Goal: Communication & Community: Answer question/provide support

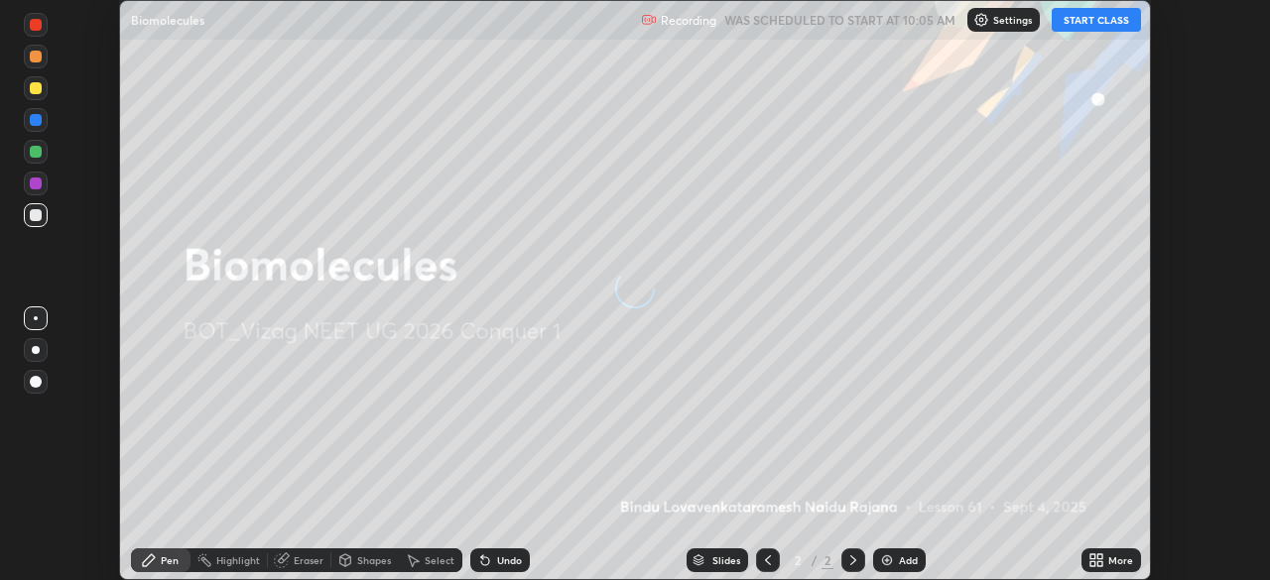
scroll to position [580, 1270]
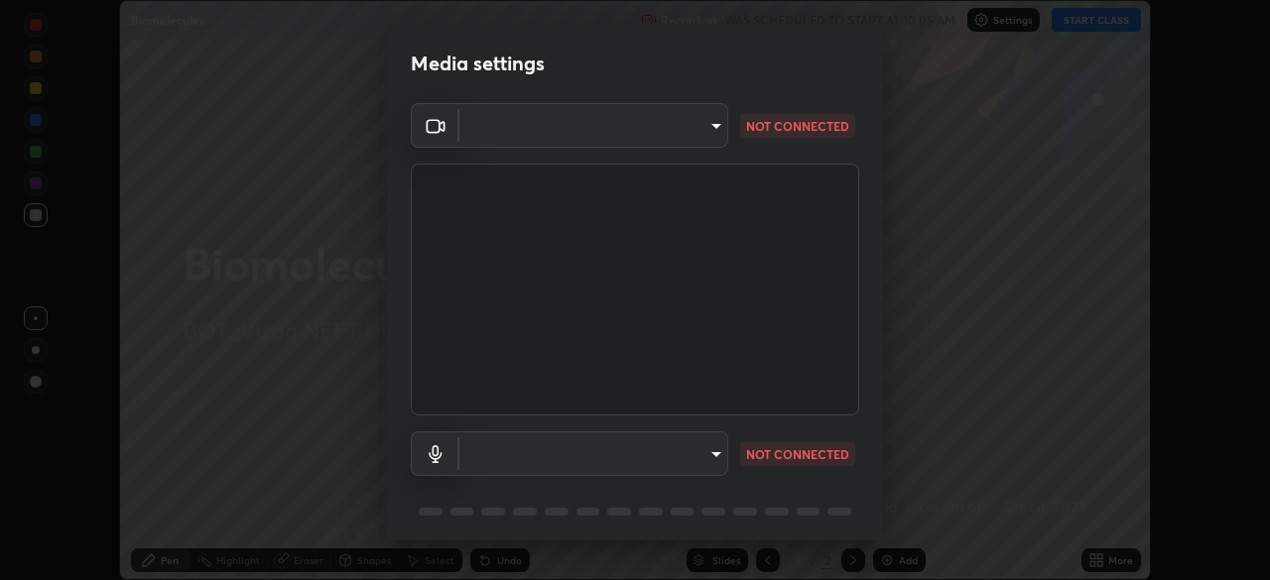
type input "c8c717a453bc6af87d0d9447014eaadff0a6dbce01dab39064dd32f4d5d90c45"
click at [715, 450] on body "Erase all Biomolecules Recording WAS SCHEDULED TO START AT 10:05 AM Settings ST…" at bounding box center [635, 290] width 1270 height 580
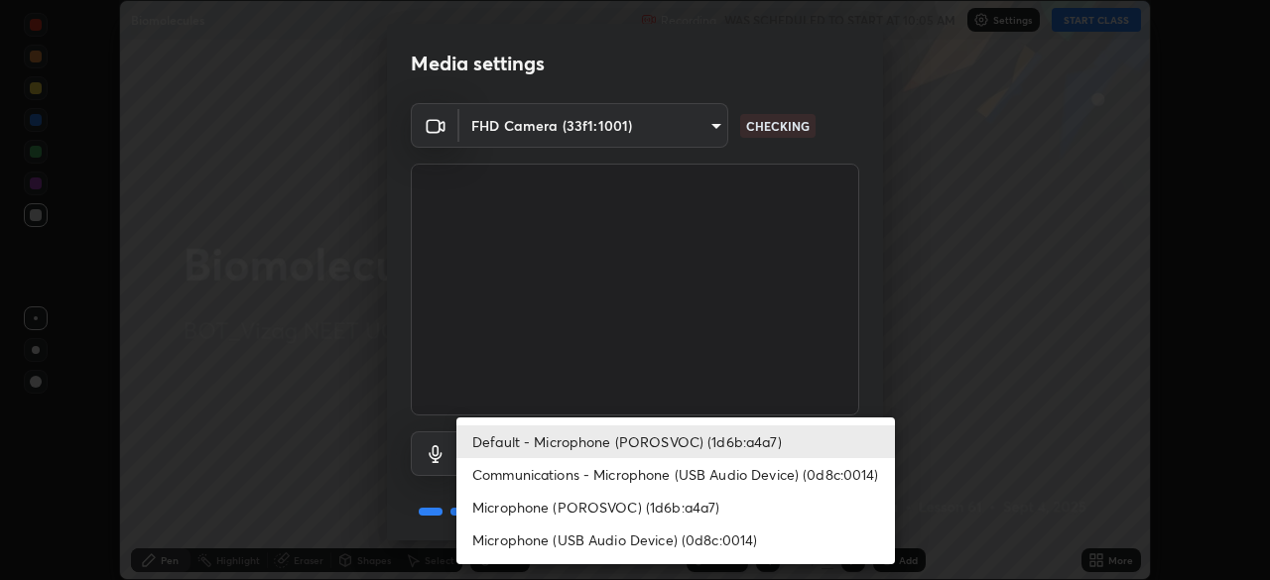
click at [680, 510] on li "Microphone (POROSVOC) (1d6b:a4a7)" at bounding box center [675, 507] width 439 height 33
type input "787c22aa0c2ae4f6041953ffcaaf8b244c36bacc6fda4e24a7e9768a8bc8e08a"
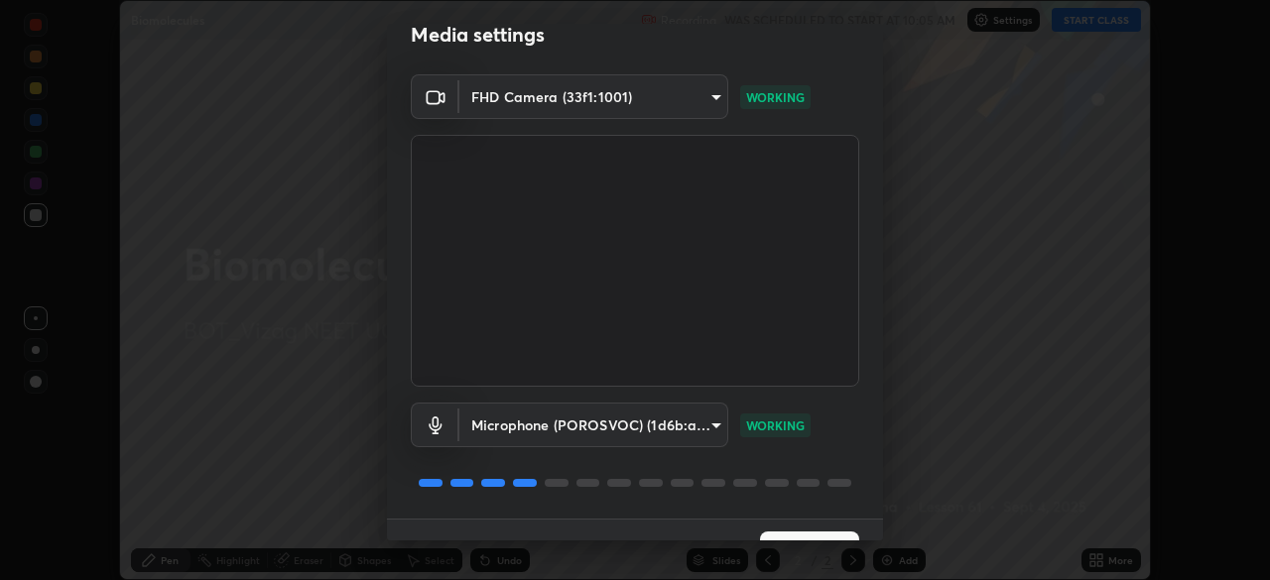
scroll to position [70, 0]
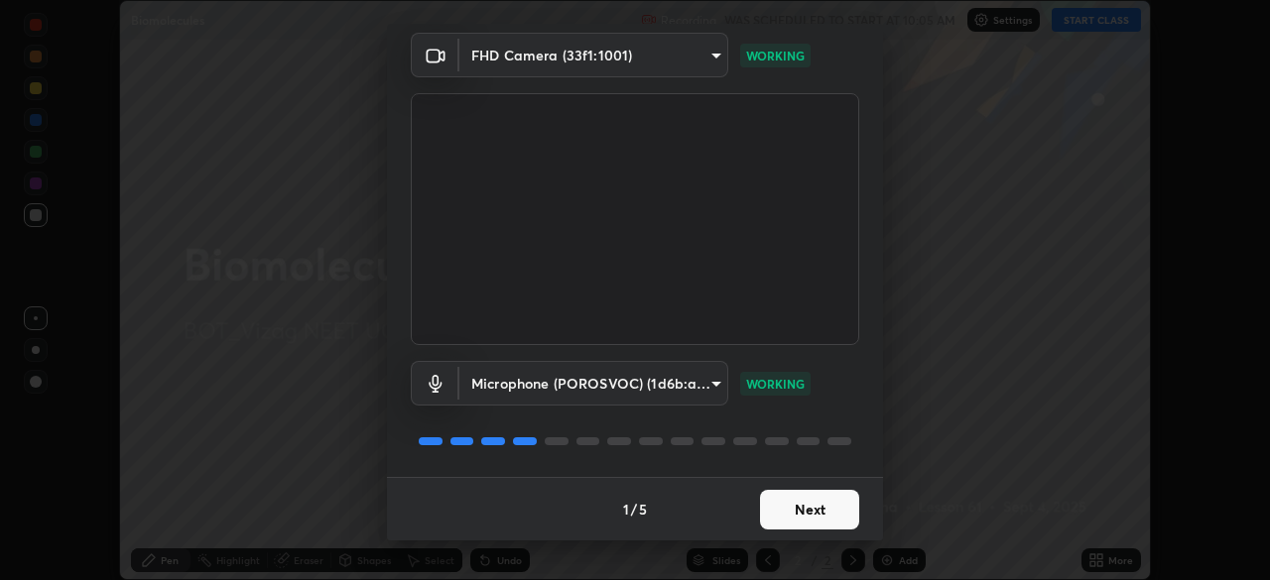
click at [807, 508] on button "Next" at bounding box center [809, 510] width 99 height 40
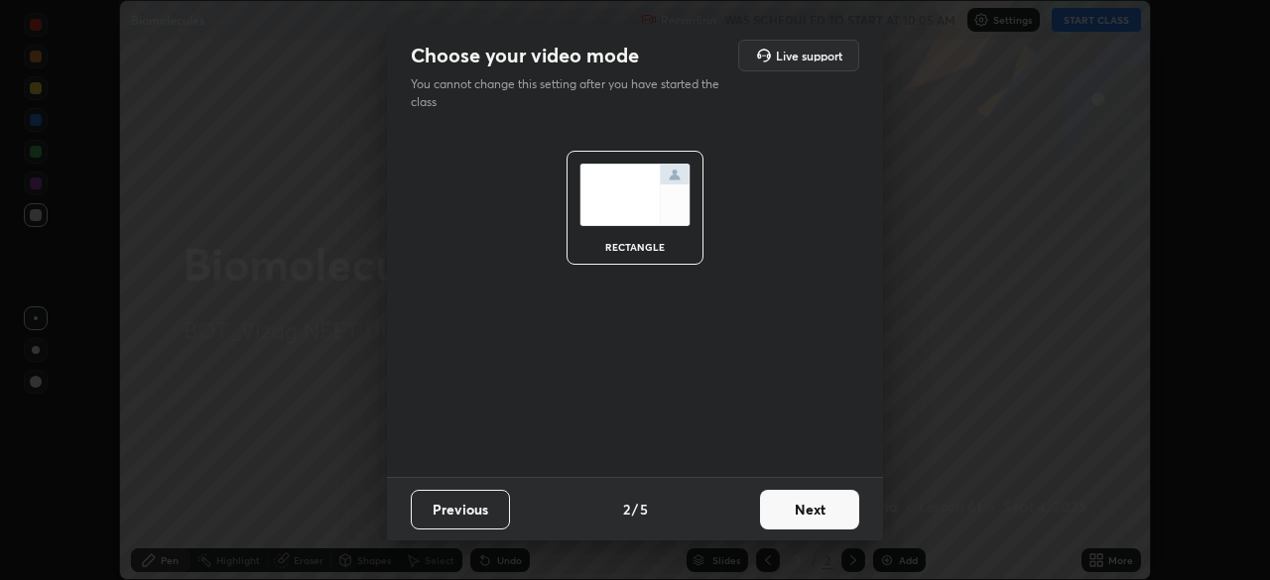
scroll to position [0, 0]
click at [809, 508] on button "Next" at bounding box center [809, 510] width 99 height 40
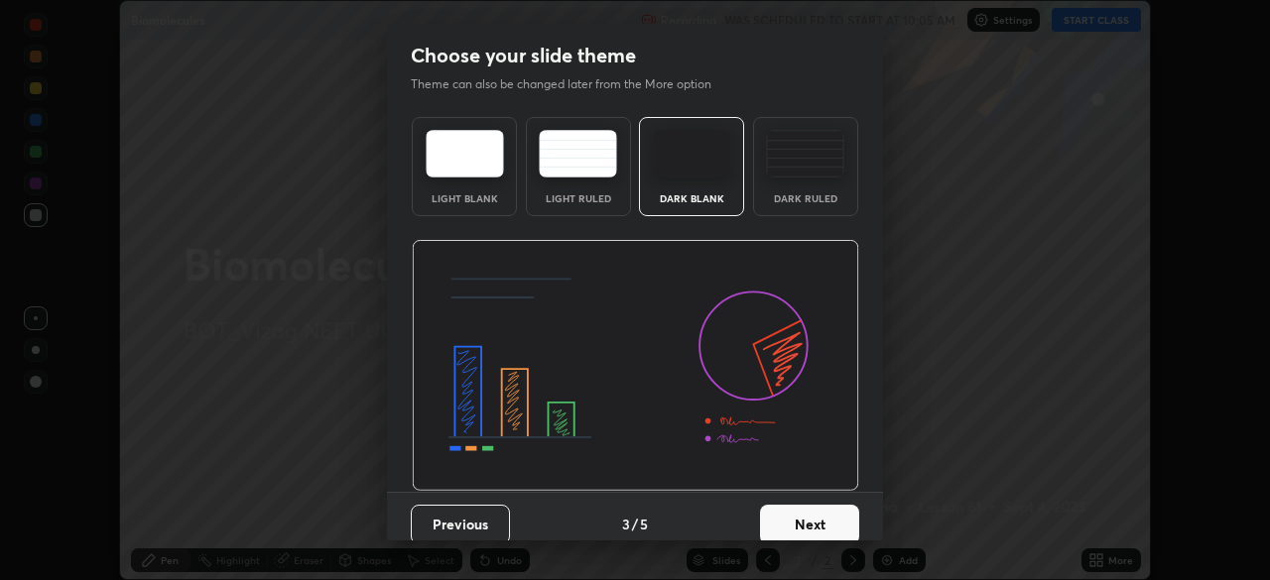
click at [799, 515] on button "Next" at bounding box center [809, 525] width 99 height 40
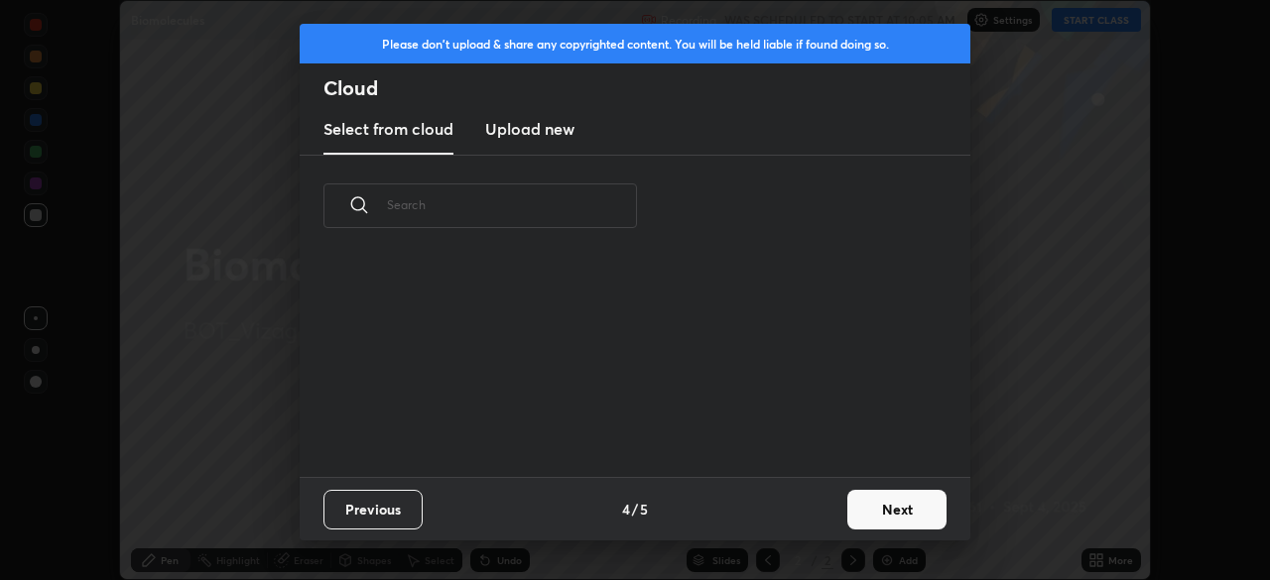
click at [875, 507] on button "Next" at bounding box center [896, 510] width 99 height 40
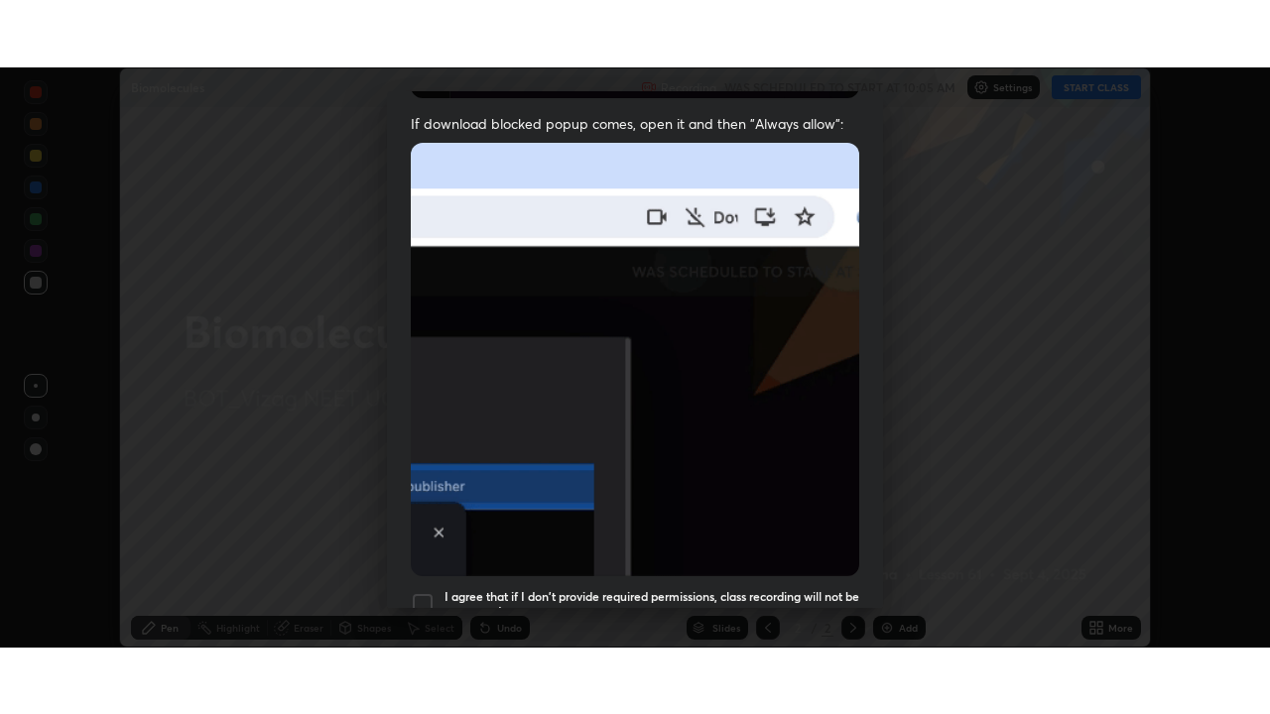
scroll to position [475, 0]
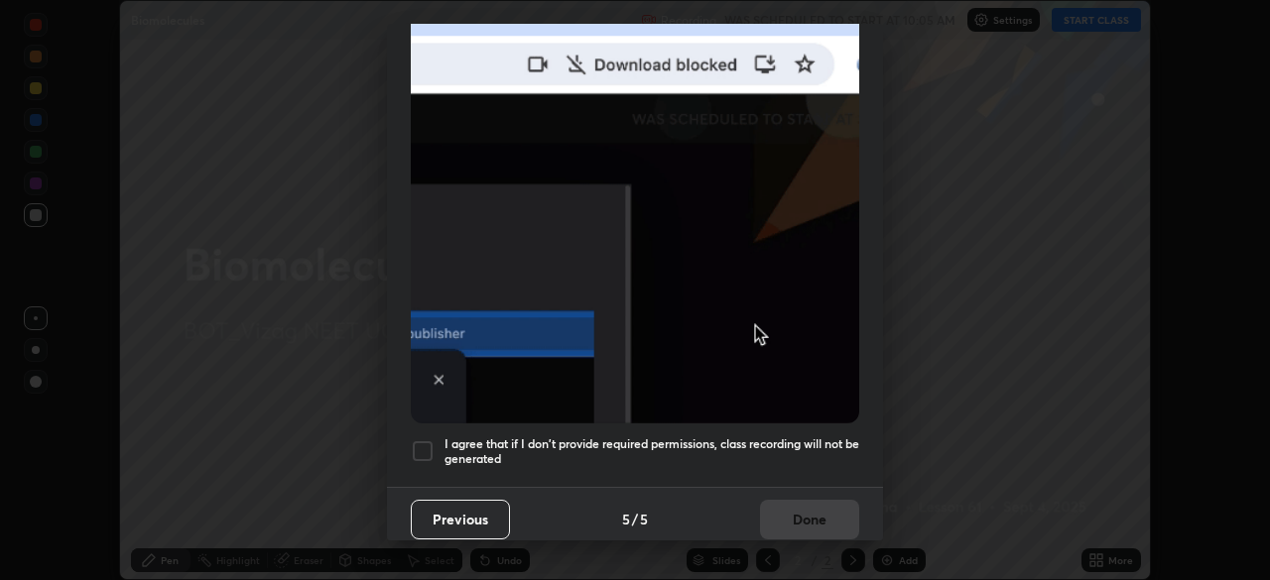
click at [431, 443] on div at bounding box center [423, 452] width 24 height 24
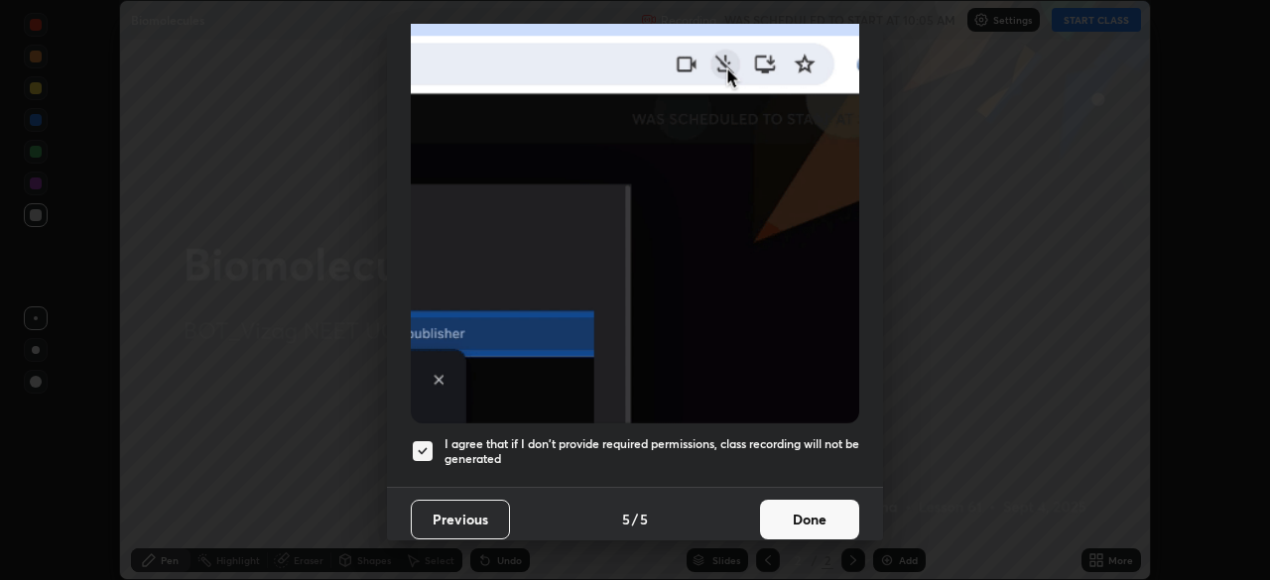
click at [795, 509] on button "Done" at bounding box center [809, 520] width 99 height 40
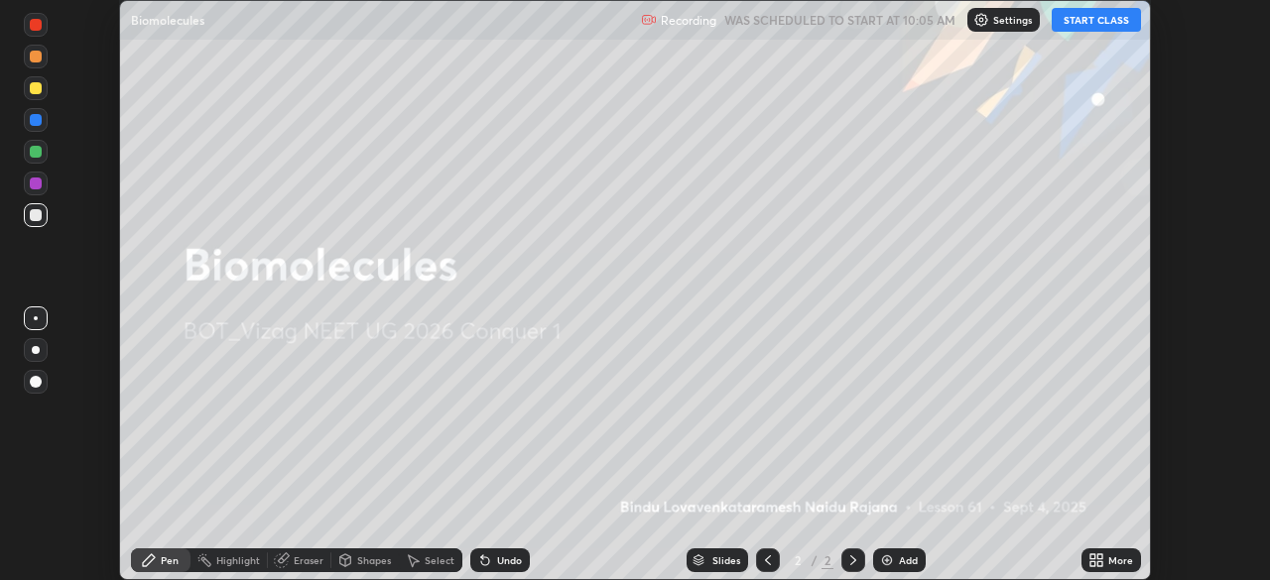
click at [1085, 24] on button "START CLASS" at bounding box center [1096, 20] width 89 height 24
click at [1096, 565] on icon at bounding box center [1096, 561] width 16 height 16
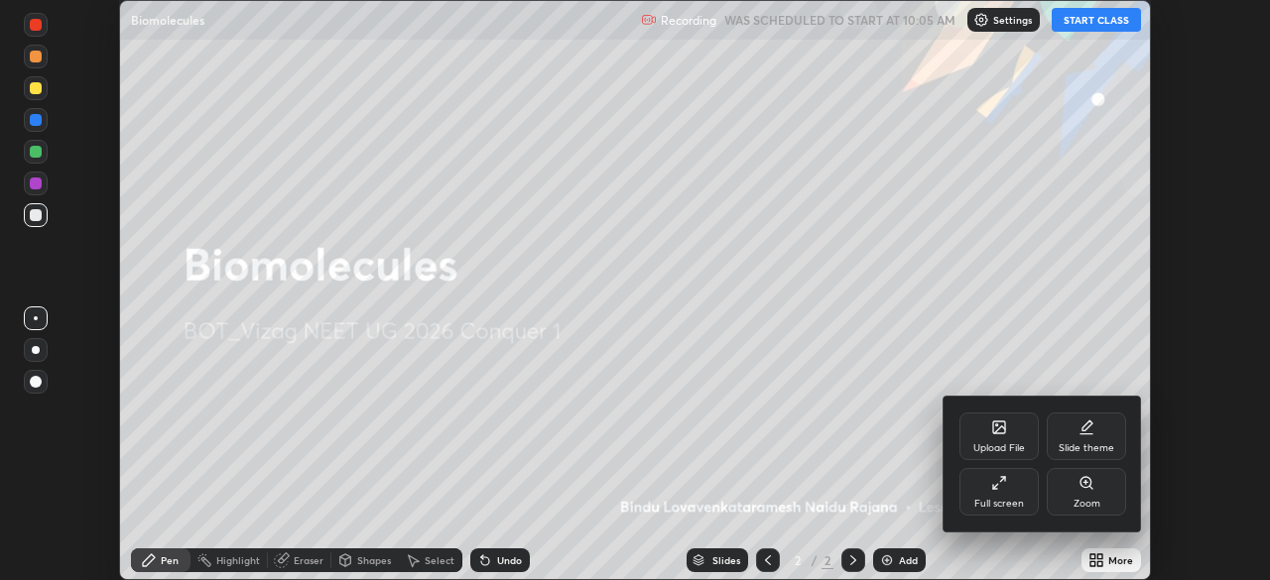
click at [997, 496] on div "Full screen" at bounding box center [999, 492] width 79 height 48
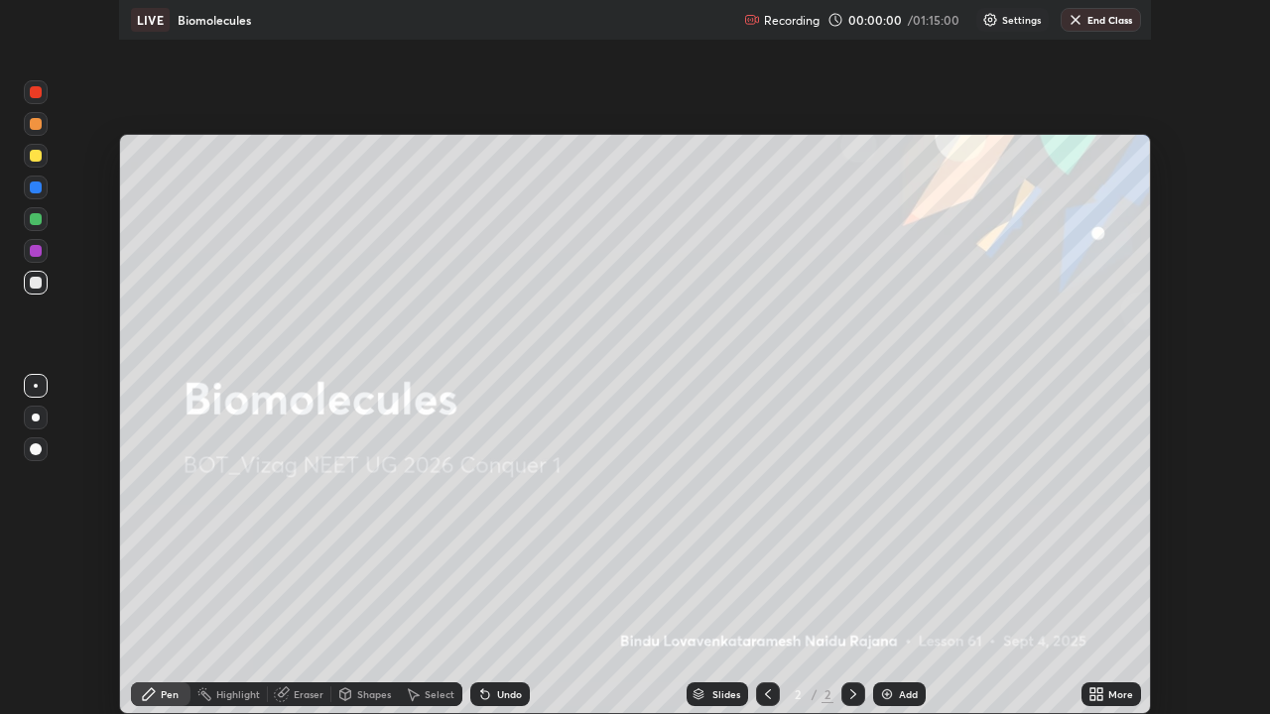
scroll to position [714, 1270]
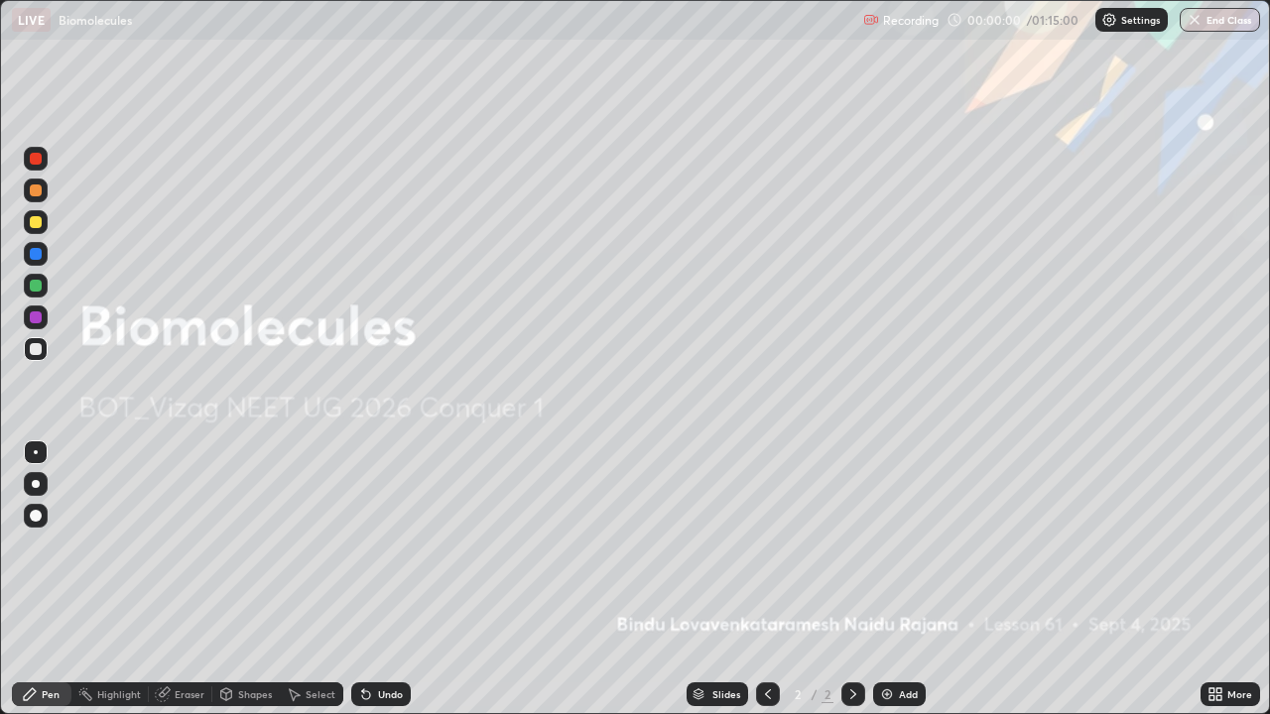
click at [888, 579] on img at bounding box center [887, 695] width 16 height 16
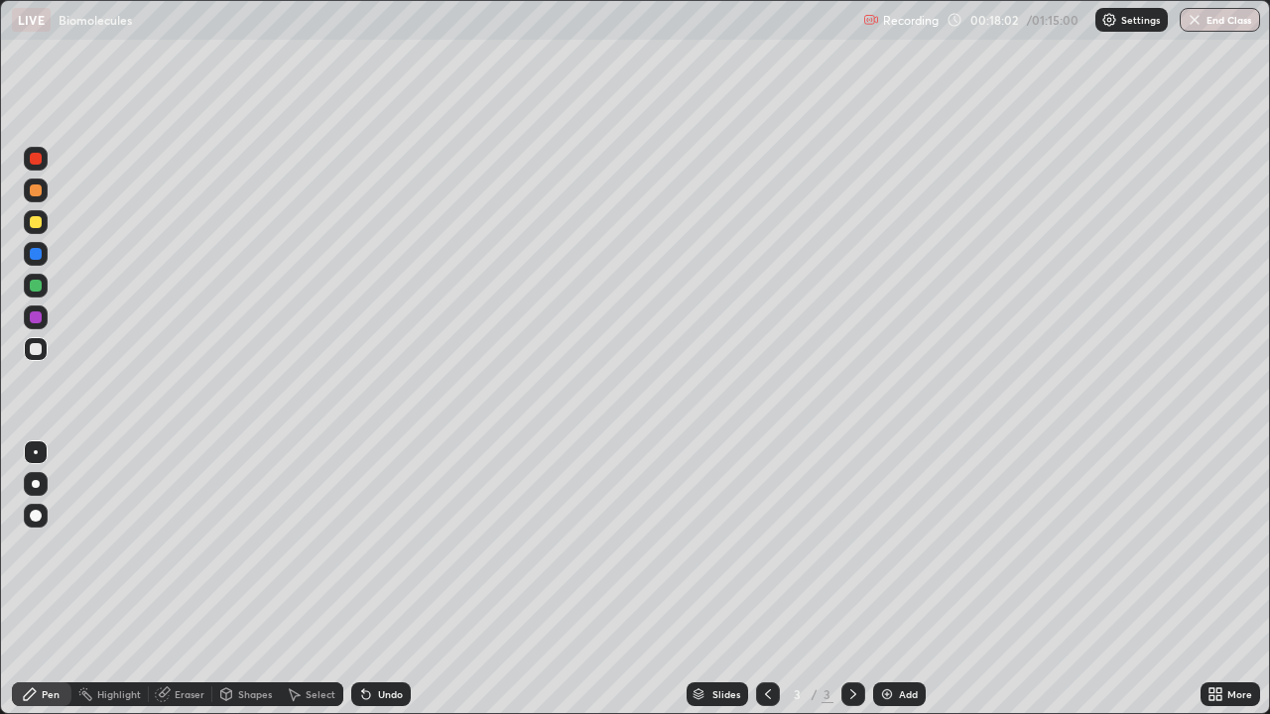
click at [36, 484] on div at bounding box center [36, 484] width 8 height 8
click at [37, 221] on div at bounding box center [36, 222] width 12 height 12
click at [39, 289] on div at bounding box center [36, 286] width 12 height 12
click at [37, 222] on div at bounding box center [36, 222] width 12 height 12
click at [37, 350] on div at bounding box center [36, 349] width 12 height 12
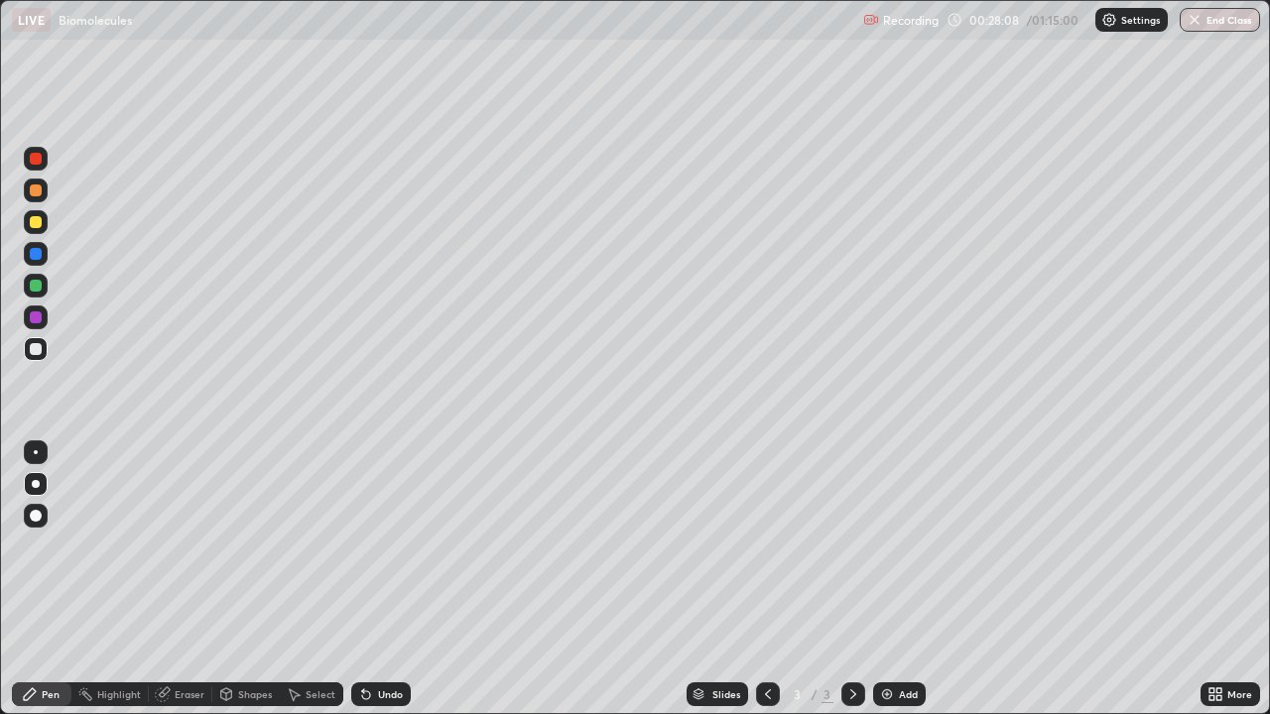
click at [899, 579] on div "Add" at bounding box center [908, 695] width 19 height 10
click at [39, 291] on div at bounding box center [36, 286] width 24 height 24
click at [37, 353] on div at bounding box center [36, 349] width 12 height 12
click at [36, 223] on div at bounding box center [36, 222] width 12 height 12
click at [37, 345] on div at bounding box center [36, 349] width 12 height 12
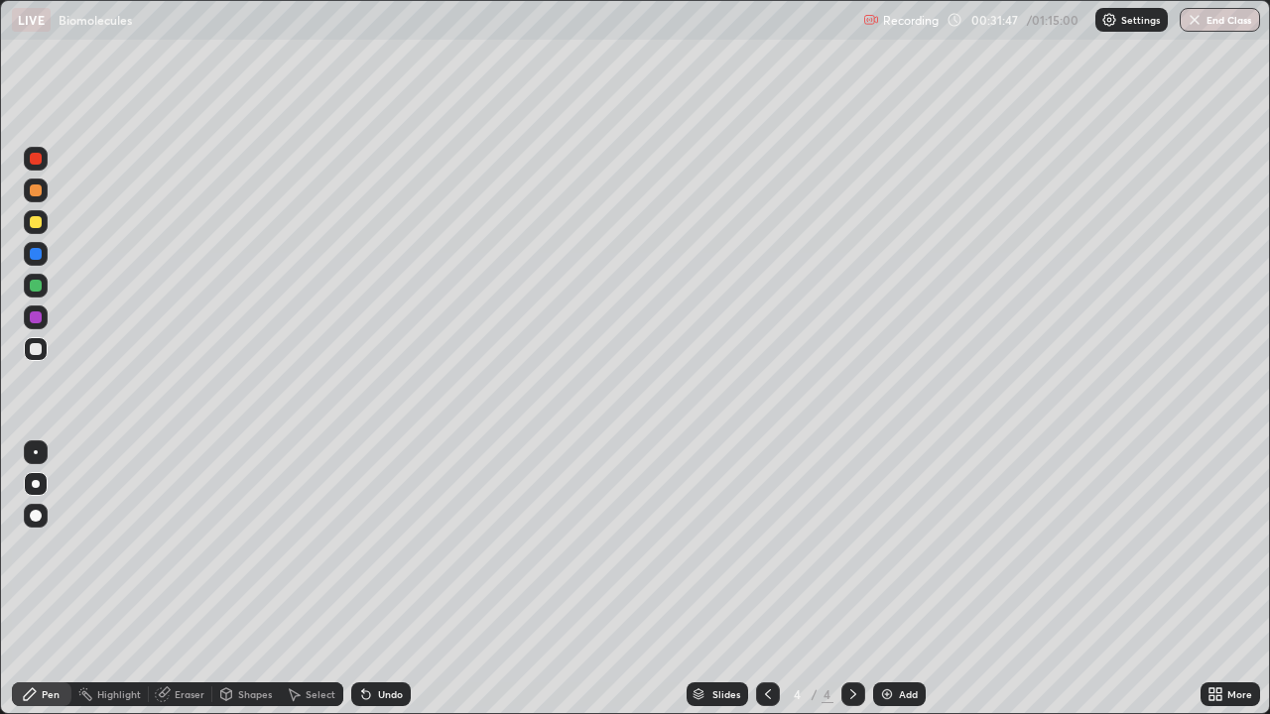
click at [35, 190] on div at bounding box center [36, 191] width 12 height 12
click at [888, 579] on img at bounding box center [887, 695] width 16 height 16
click at [41, 349] on div at bounding box center [36, 349] width 12 height 12
click at [40, 189] on div at bounding box center [36, 191] width 12 height 12
click at [41, 257] on div at bounding box center [36, 254] width 12 height 12
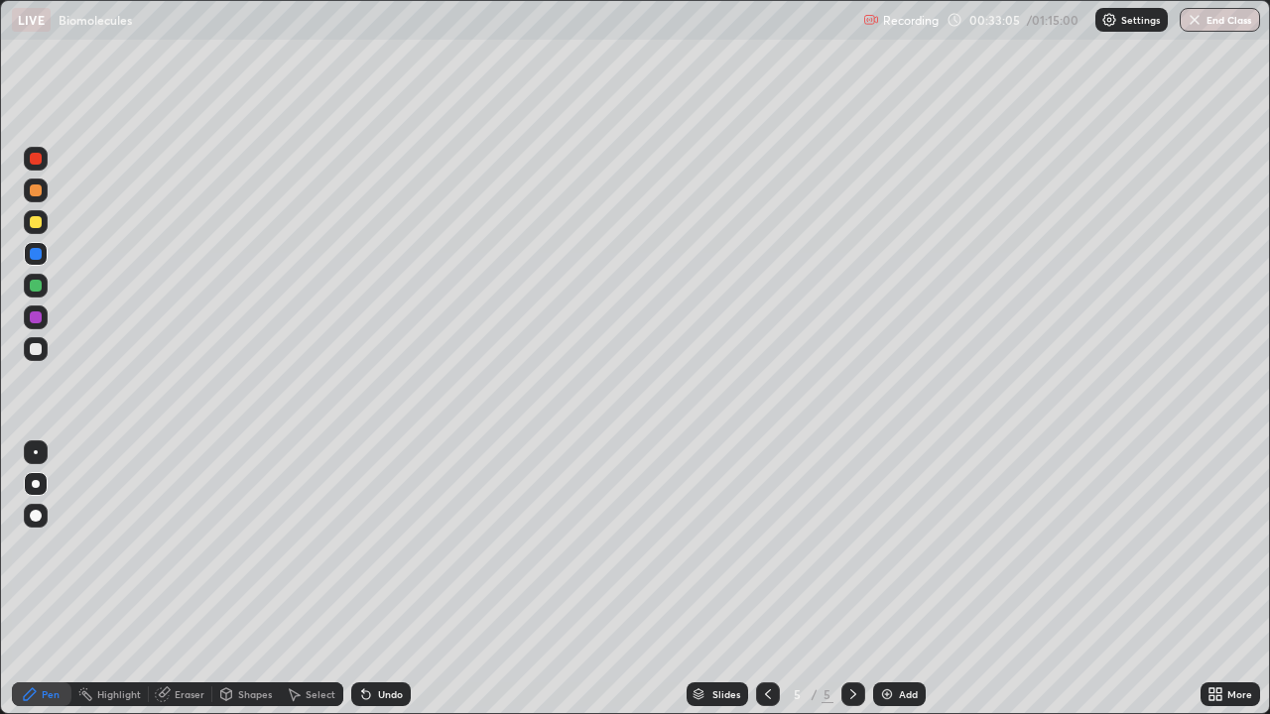
click at [41, 350] on div at bounding box center [36, 349] width 12 height 12
click at [41, 287] on div at bounding box center [36, 286] width 12 height 12
click at [36, 223] on div at bounding box center [36, 222] width 12 height 12
click at [40, 344] on div at bounding box center [36, 349] width 12 height 12
click at [39, 350] on div at bounding box center [36, 349] width 12 height 12
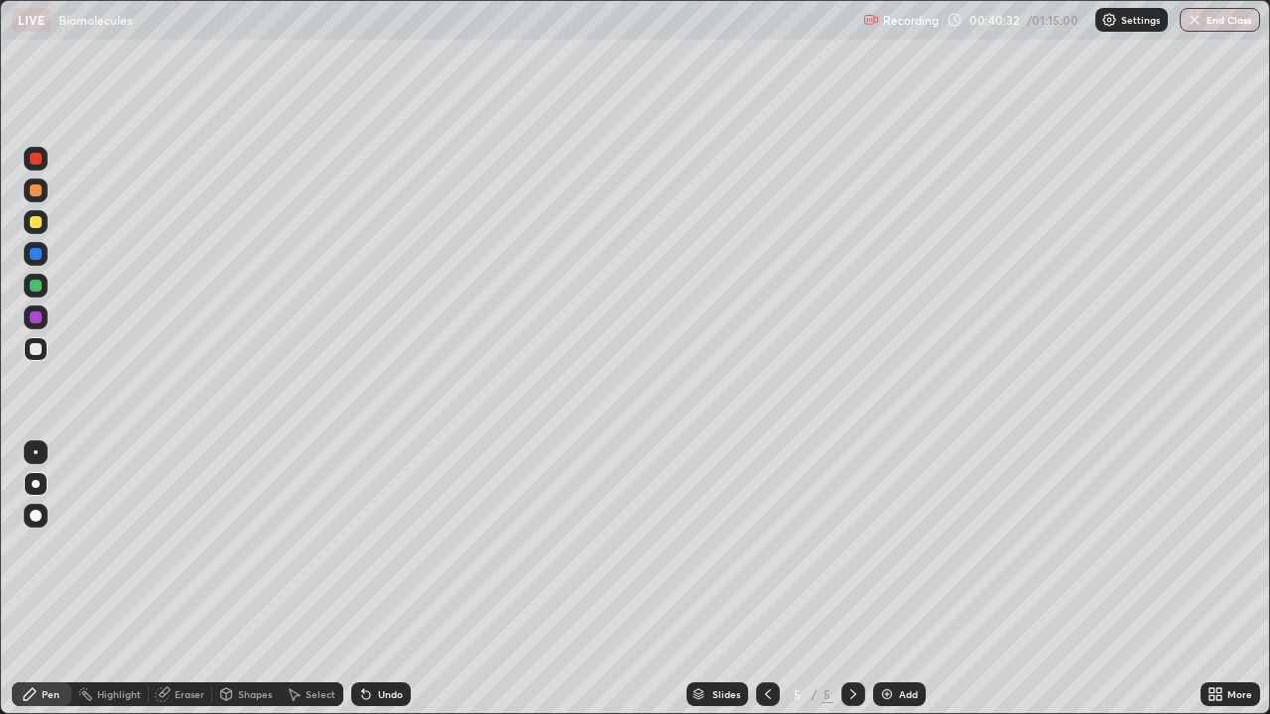
click at [38, 220] on div at bounding box center [36, 222] width 12 height 12
click at [35, 164] on div at bounding box center [36, 159] width 12 height 12
click at [884, 579] on img at bounding box center [887, 695] width 16 height 16
click at [43, 348] on div at bounding box center [36, 349] width 24 height 24
click at [39, 223] on div at bounding box center [36, 222] width 12 height 12
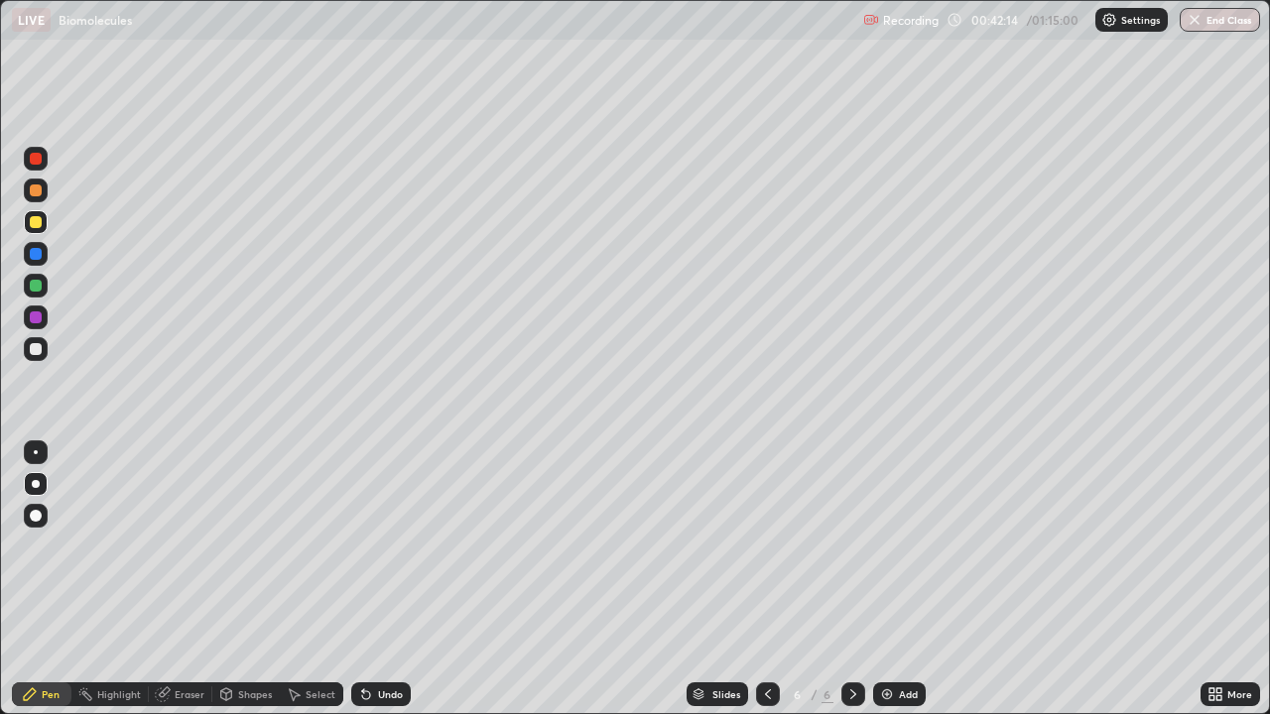
click at [36, 353] on div at bounding box center [36, 349] width 12 height 12
click at [35, 219] on div at bounding box center [36, 222] width 12 height 12
click at [37, 354] on div at bounding box center [36, 349] width 12 height 12
click at [37, 285] on div at bounding box center [36, 286] width 12 height 12
click at [38, 350] on div at bounding box center [36, 349] width 12 height 12
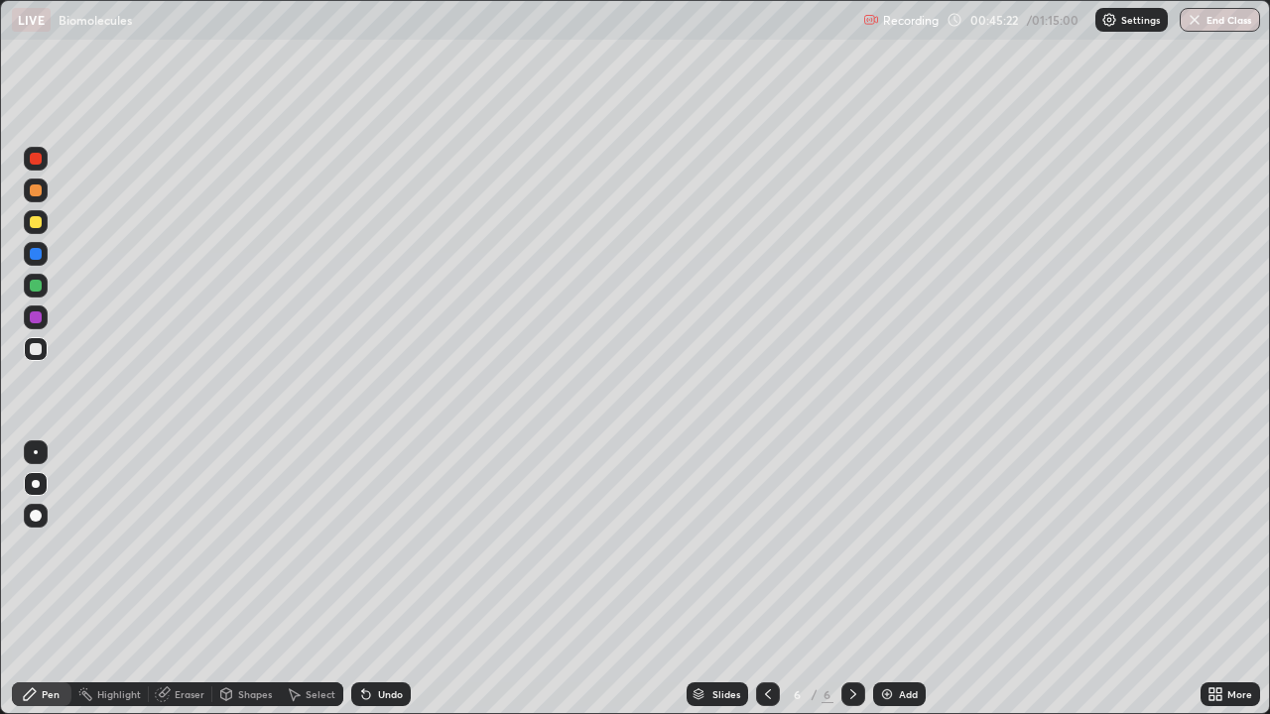
click at [899, 579] on div "Add" at bounding box center [908, 695] width 19 height 10
click at [37, 222] on div at bounding box center [36, 222] width 12 height 12
click at [37, 191] on div at bounding box center [36, 191] width 12 height 12
click at [37, 225] on div at bounding box center [36, 222] width 12 height 12
click at [38, 194] on div at bounding box center [36, 191] width 12 height 12
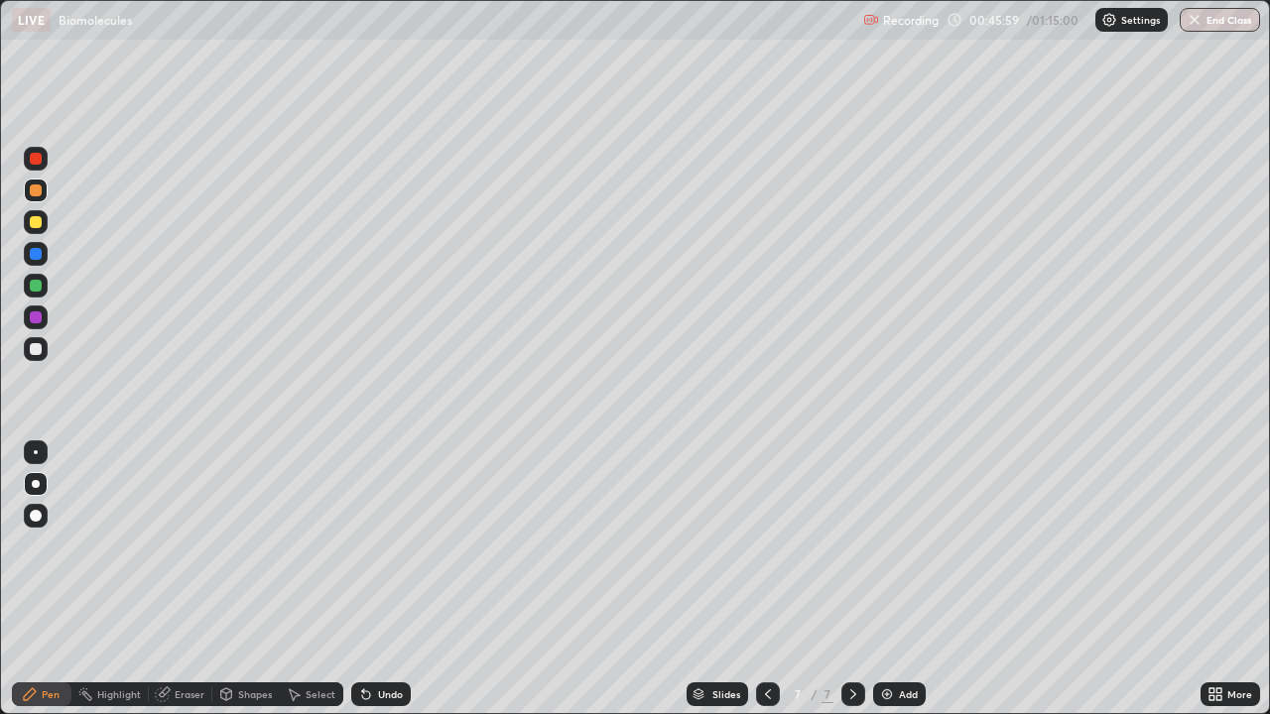
click at [38, 348] on div at bounding box center [36, 349] width 12 height 12
click at [39, 192] on div at bounding box center [36, 191] width 12 height 12
click at [40, 220] on div at bounding box center [36, 222] width 12 height 12
click at [38, 354] on div at bounding box center [36, 349] width 12 height 12
click at [41, 256] on div at bounding box center [36, 254] width 12 height 12
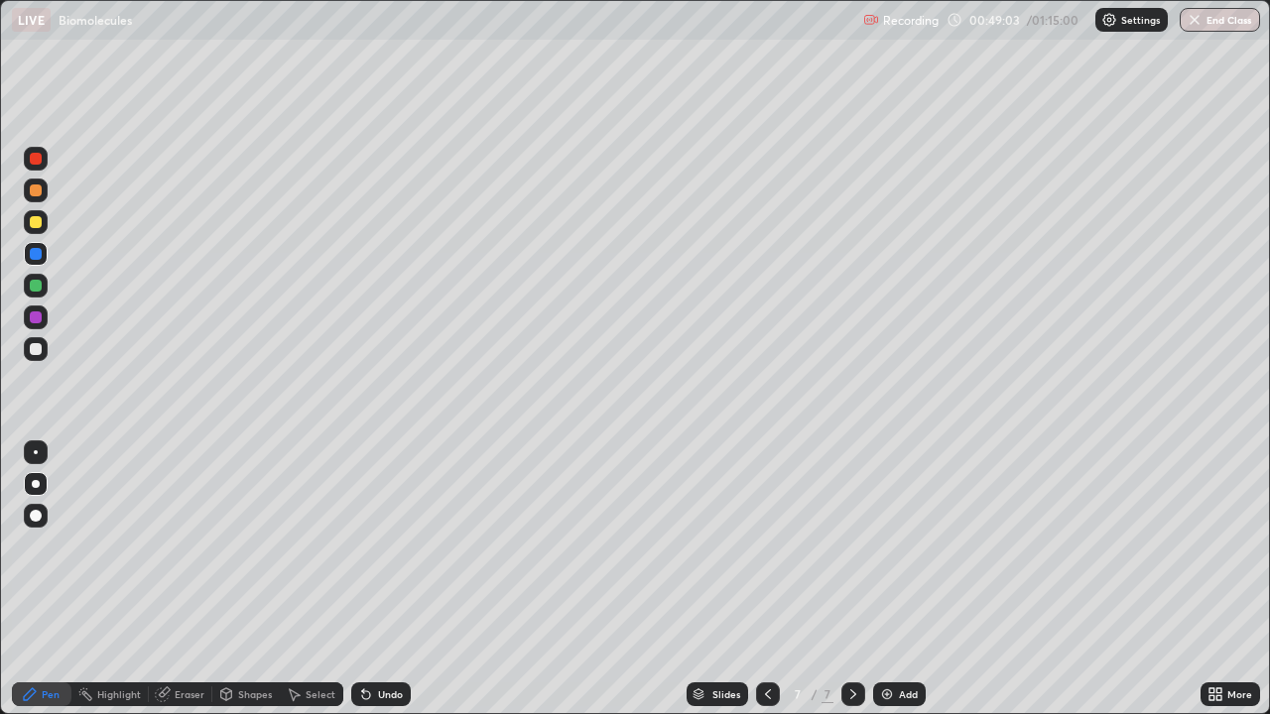
click at [36, 347] on div at bounding box center [36, 349] width 12 height 12
click at [33, 320] on div at bounding box center [36, 318] width 12 height 12
click at [36, 351] on div at bounding box center [36, 349] width 12 height 12
click at [39, 325] on div at bounding box center [36, 318] width 24 height 24
click at [37, 349] on div at bounding box center [36, 349] width 12 height 12
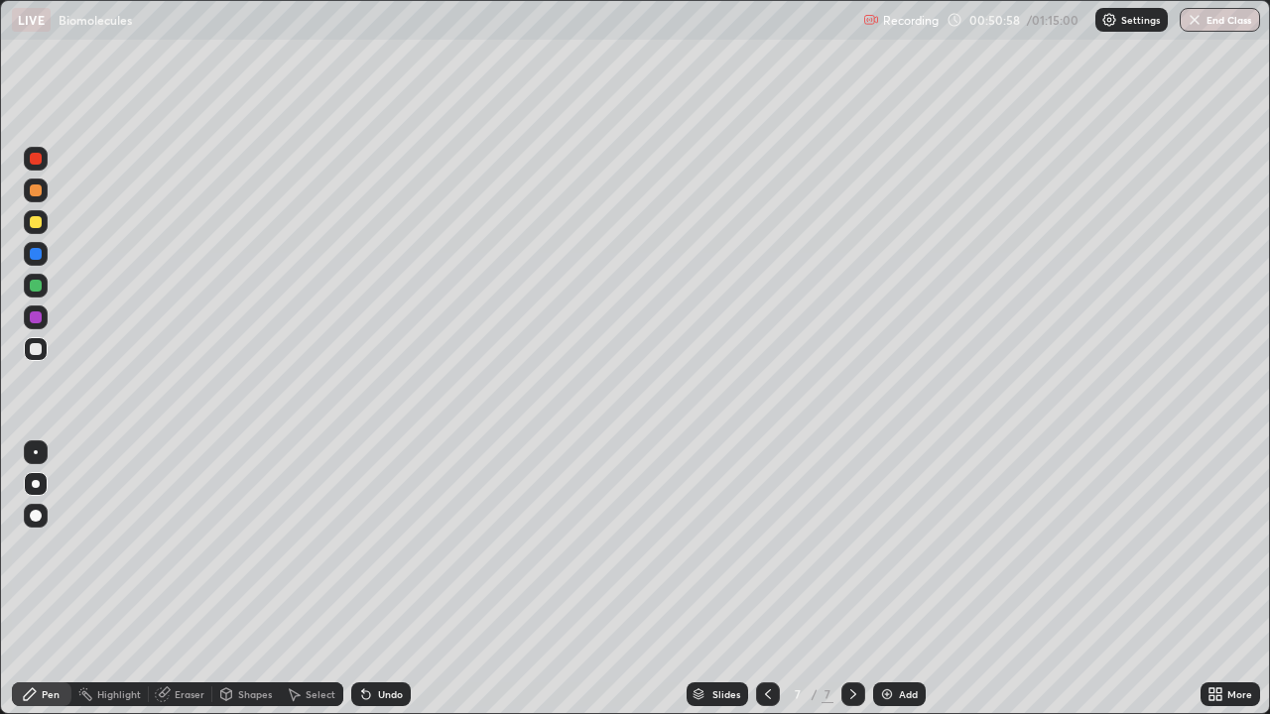
click at [43, 160] on div at bounding box center [36, 159] width 24 height 24
click at [39, 321] on div at bounding box center [36, 318] width 12 height 12
click at [41, 288] on div at bounding box center [36, 286] width 12 height 12
click at [37, 224] on div at bounding box center [36, 222] width 12 height 12
click at [41, 354] on div at bounding box center [36, 349] width 24 height 24
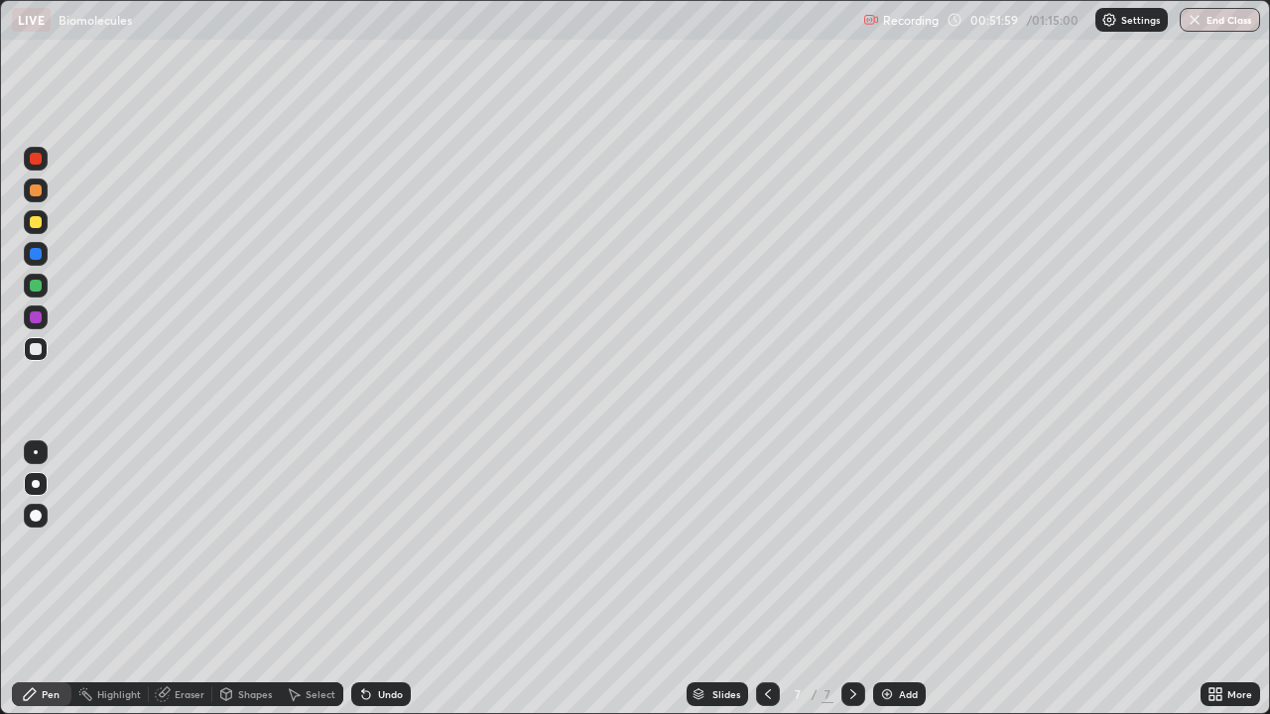
click at [36, 192] on div at bounding box center [36, 191] width 12 height 12
click at [38, 317] on div at bounding box center [36, 318] width 12 height 12
click at [37, 353] on div at bounding box center [36, 349] width 12 height 12
click at [37, 352] on div at bounding box center [36, 349] width 12 height 12
click at [37, 222] on div at bounding box center [36, 222] width 12 height 12
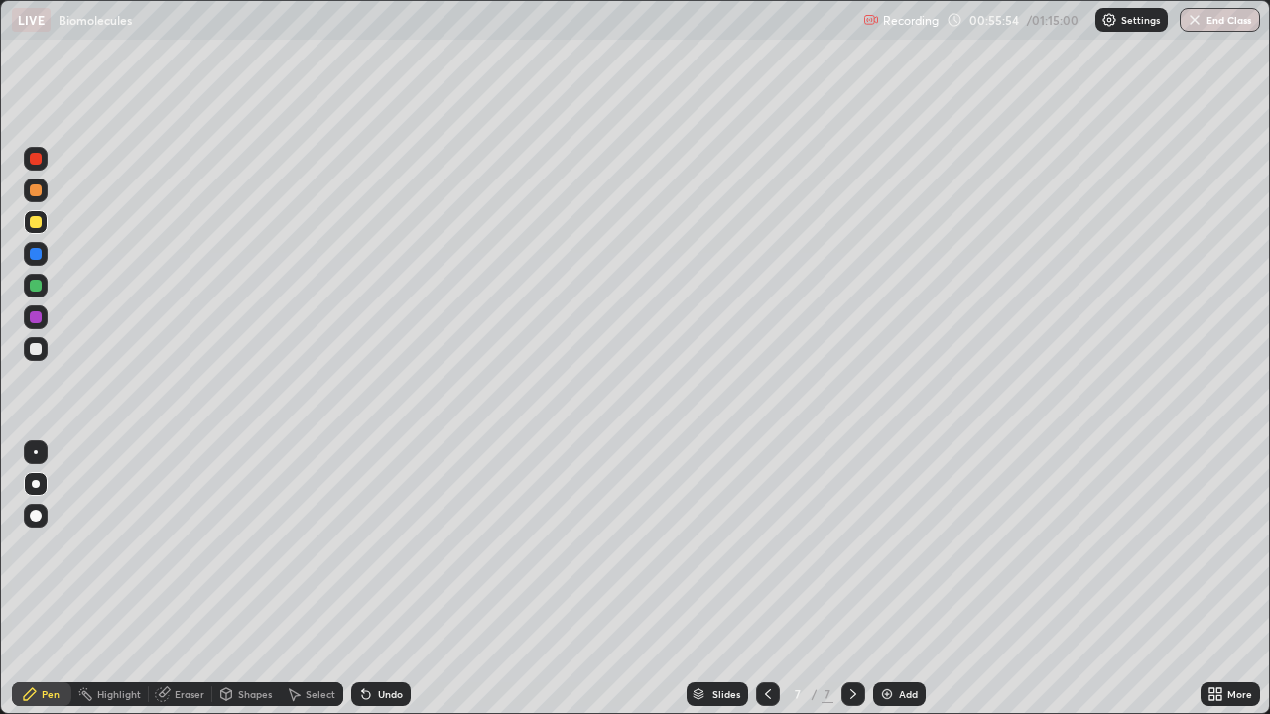
click at [41, 314] on div at bounding box center [36, 318] width 12 height 12
click at [888, 579] on img at bounding box center [887, 695] width 16 height 16
click at [38, 288] on div at bounding box center [36, 286] width 12 height 12
click at [36, 192] on div at bounding box center [36, 191] width 12 height 12
click at [39, 221] on div at bounding box center [36, 222] width 12 height 12
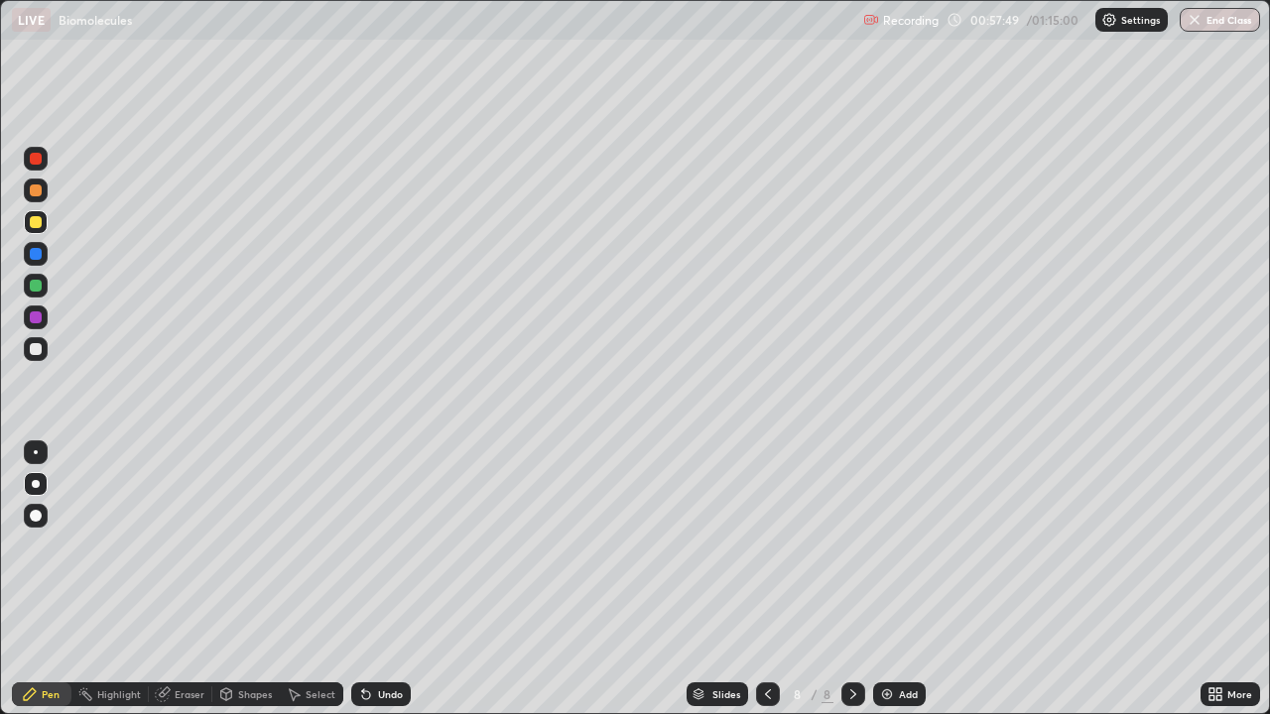
click at [39, 347] on div at bounding box center [36, 349] width 12 height 12
click at [37, 226] on div at bounding box center [36, 222] width 12 height 12
click at [39, 192] on div at bounding box center [36, 191] width 12 height 12
click at [45, 288] on div at bounding box center [36, 286] width 24 height 24
click at [37, 191] on div at bounding box center [36, 191] width 12 height 12
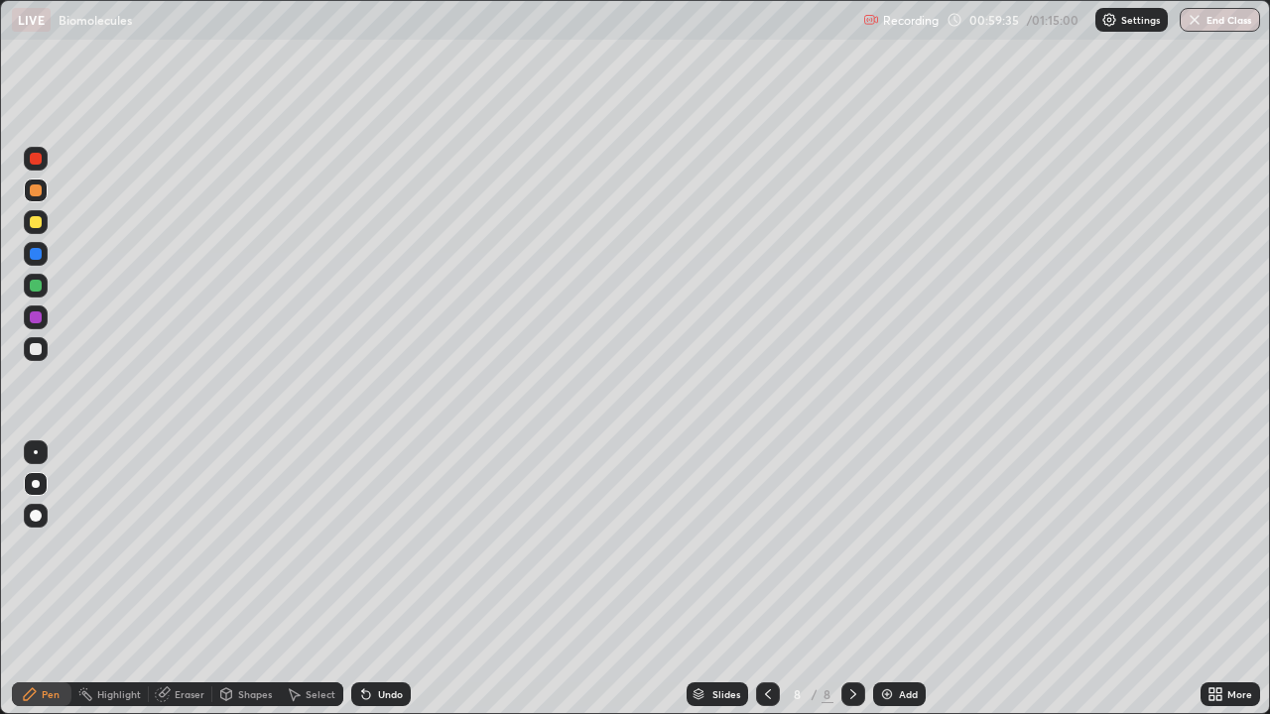
click at [41, 256] on div at bounding box center [36, 254] width 12 height 12
click at [38, 347] on div at bounding box center [36, 349] width 12 height 12
click at [890, 579] on img at bounding box center [887, 695] width 16 height 16
click at [41, 190] on div at bounding box center [36, 191] width 12 height 12
click at [37, 349] on div at bounding box center [36, 349] width 12 height 12
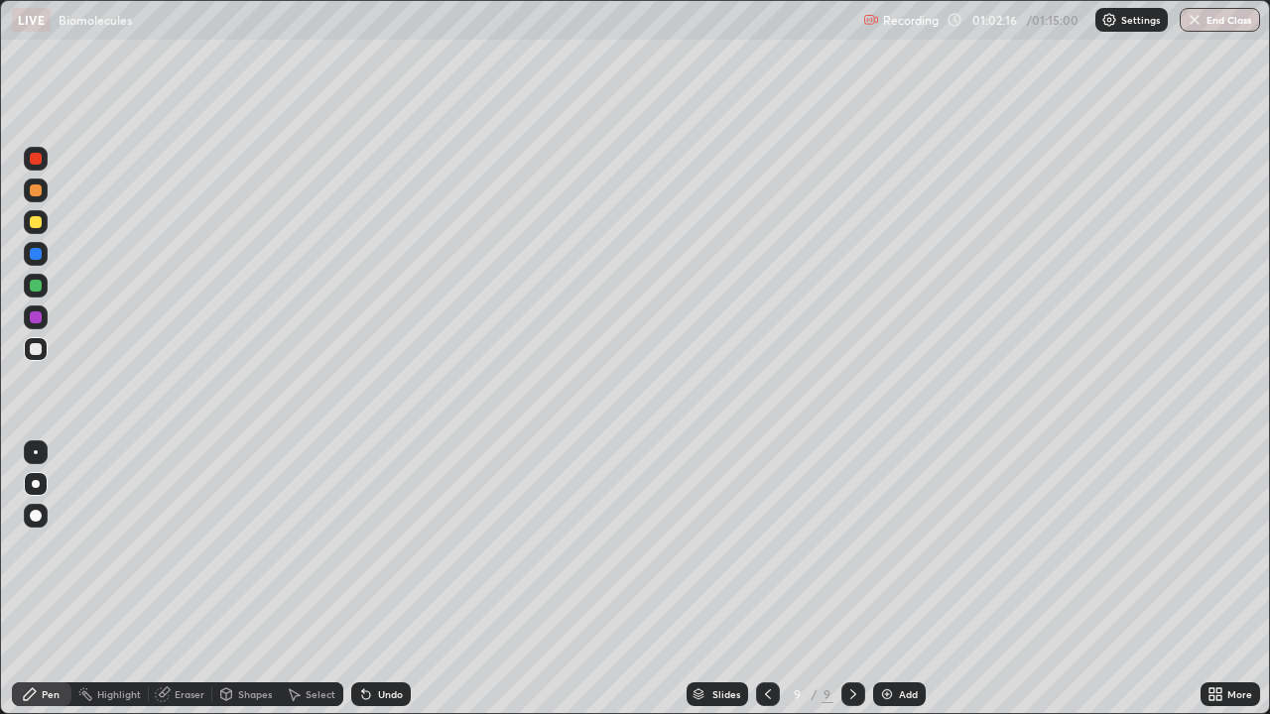
click at [37, 159] on div at bounding box center [36, 159] width 12 height 12
click at [35, 354] on div at bounding box center [36, 349] width 12 height 12
click at [41, 317] on div at bounding box center [36, 318] width 12 height 12
click at [41, 287] on div at bounding box center [36, 286] width 12 height 12
click at [182, 579] on div "Eraser" at bounding box center [190, 695] width 30 height 10
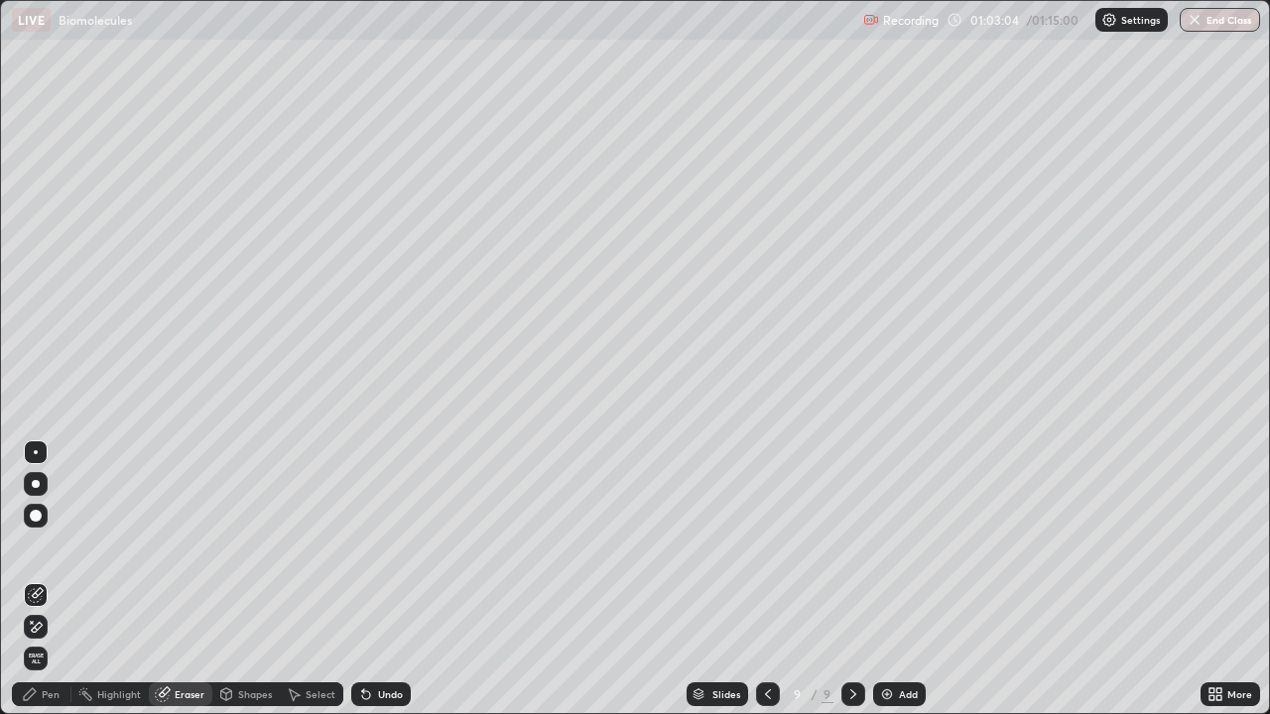
click at [53, 579] on div "Pen" at bounding box center [51, 695] width 18 height 10
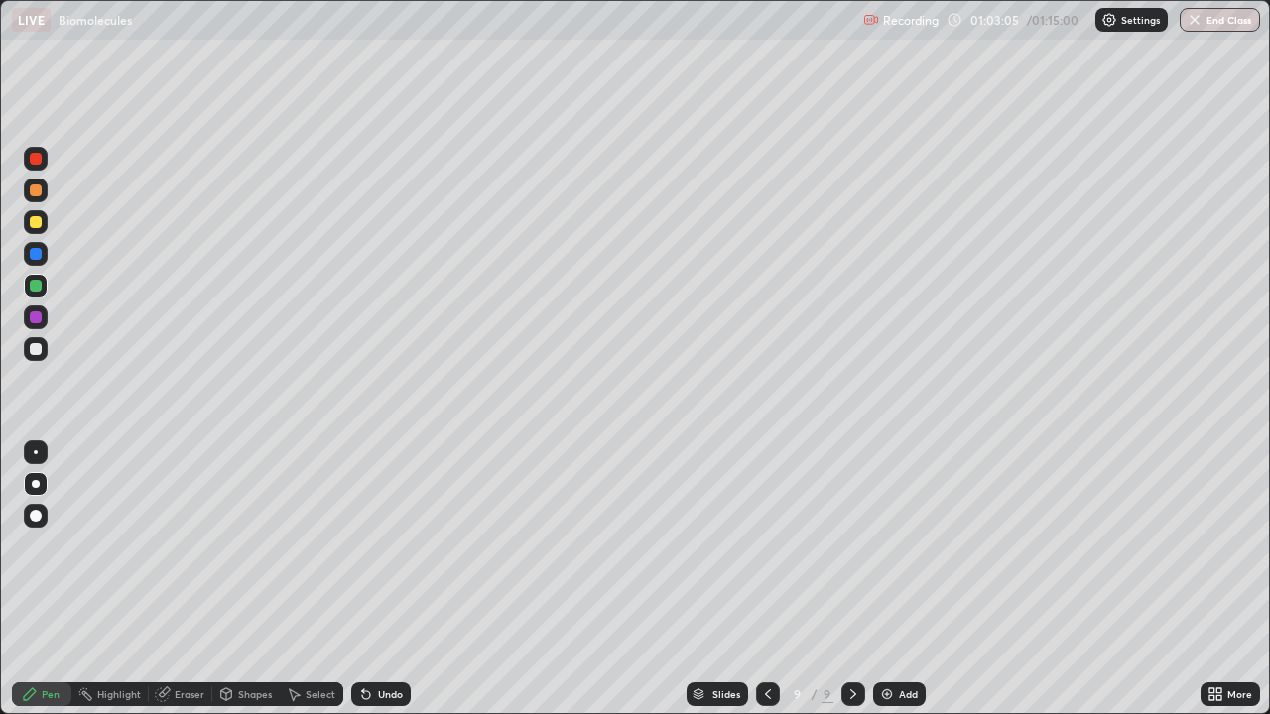
click at [37, 191] on div at bounding box center [36, 191] width 12 height 12
click at [37, 291] on div at bounding box center [36, 286] width 12 height 12
click at [38, 349] on div at bounding box center [36, 349] width 12 height 12
click at [39, 283] on div at bounding box center [36, 286] width 12 height 12
click at [40, 354] on div at bounding box center [36, 349] width 12 height 12
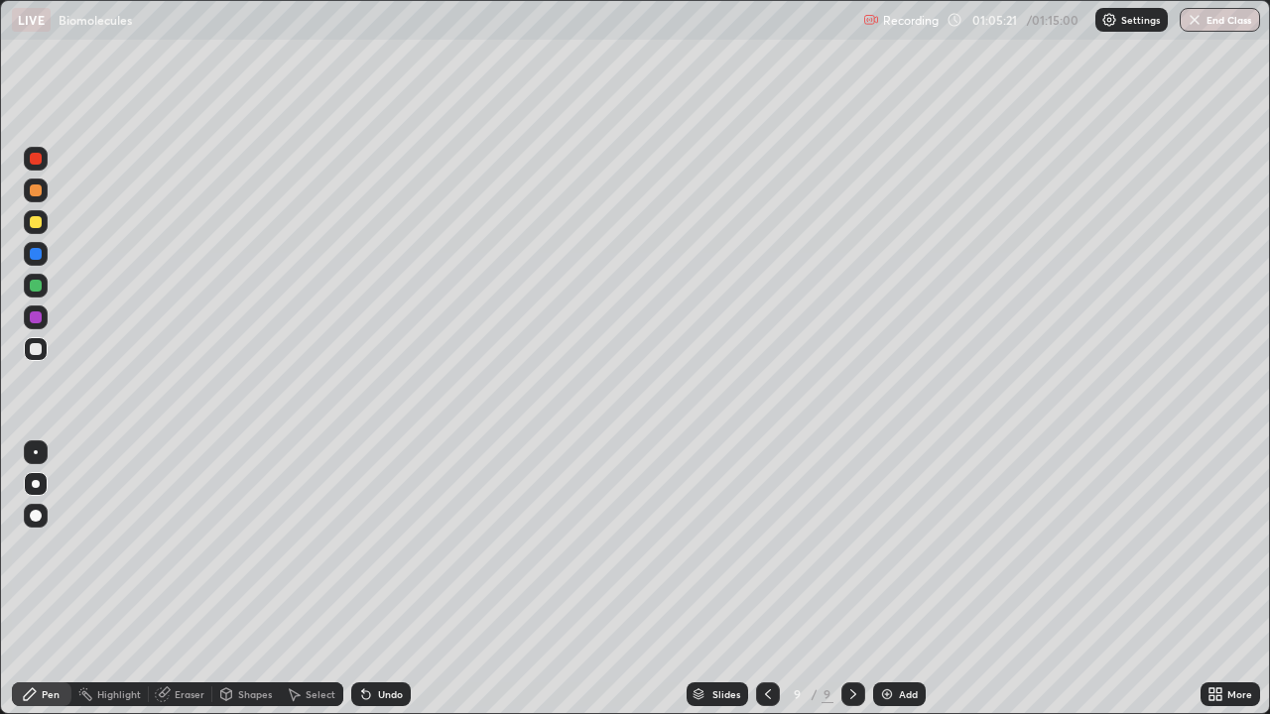
click at [764, 579] on icon at bounding box center [768, 695] width 16 height 16
click at [770, 579] on icon at bounding box center [768, 695] width 16 height 16
click at [854, 579] on div at bounding box center [853, 695] width 24 height 24
click at [852, 579] on icon at bounding box center [853, 695] width 6 height 10
click at [890, 579] on img at bounding box center [887, 695] width 16 height 16
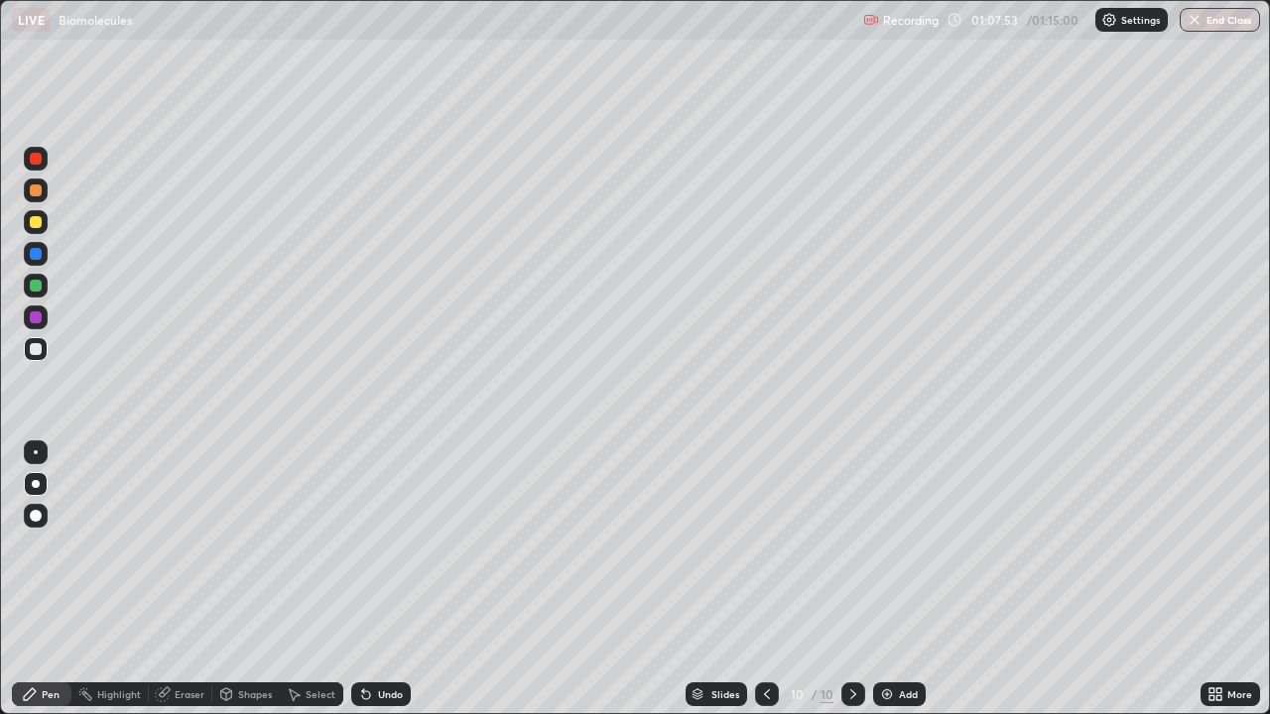
click at [39, 288] on div at bounding box center [36, 286] width 12 height 12
click at [37, 191] on div at bounding box center [36, 191] width 12 height 12
click at [37, 318] on div at bounding box center [36, 318] width 12 height 12
click at [39, 255] on div at bounding box center [36, 254] width 12 height 12
click at [37, 349] on div at bounding box center [36, 349] width 12 height 12
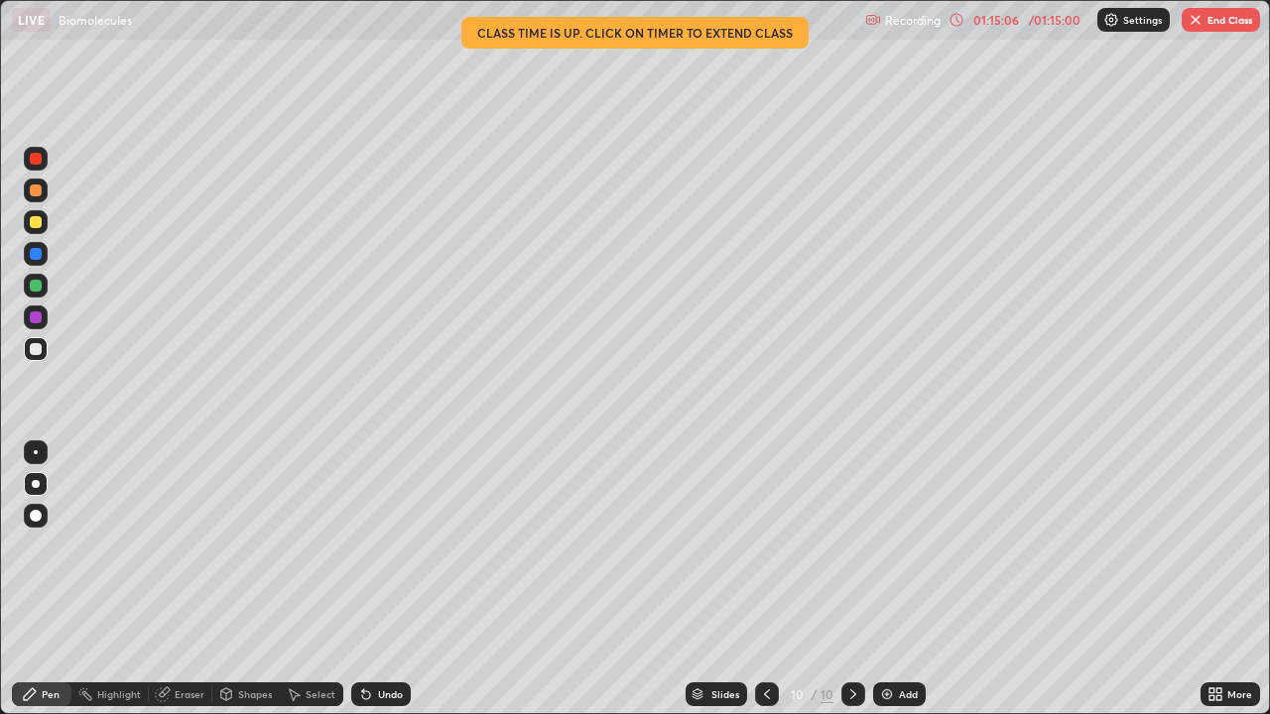
click at [1213, 25] on button "End Class" at bounding box center [1221, 20] width 78 height 24
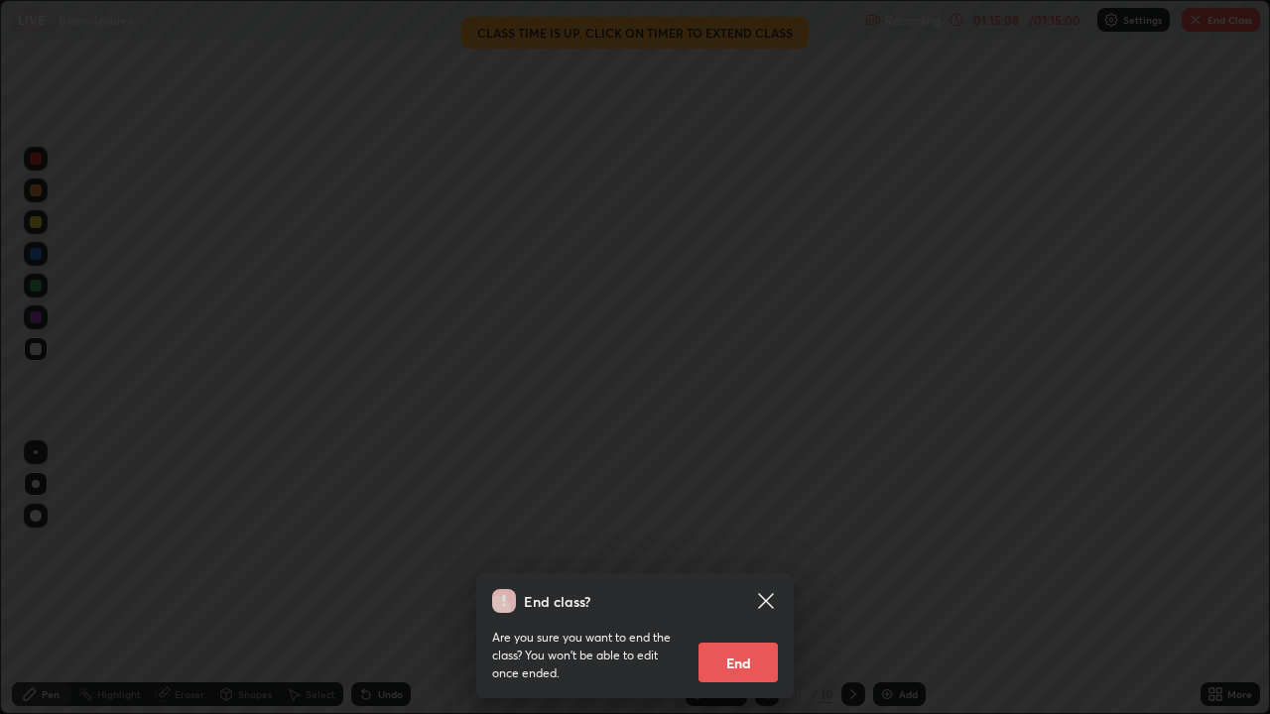
click at [744, 579] on button "End" at bounding box center [738, 663] width 79 height 40
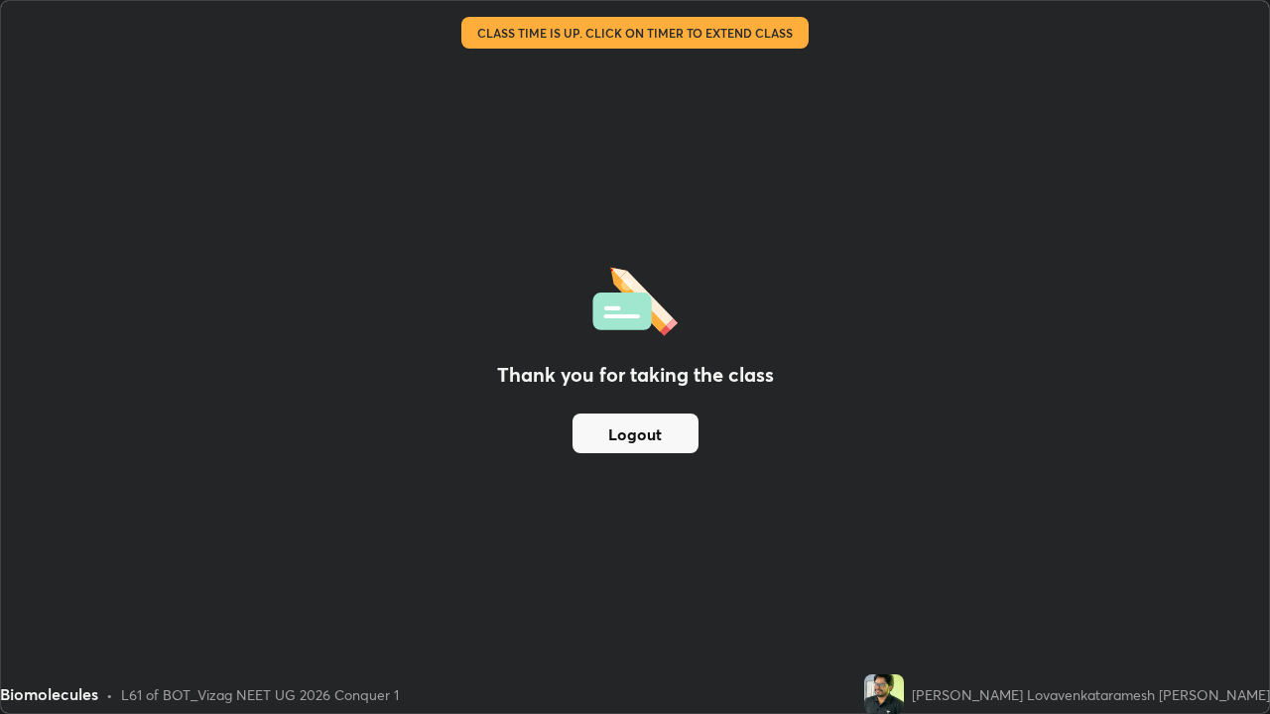
click at [621, 440] on button "Logout" at bounding box center [636, 434] width 126 height 40
